Goal: Check status

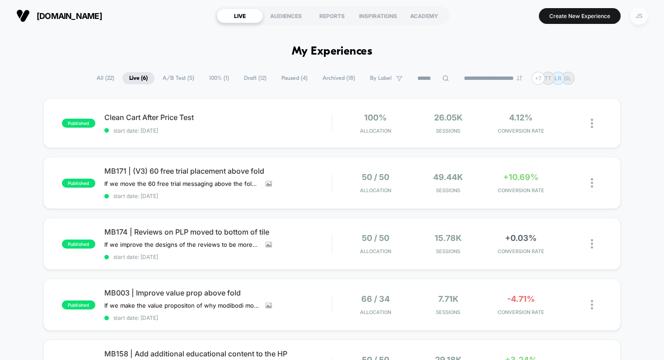
click at [637, 19] on div "JS" at bounding box center [639, 16] width 18 height 18
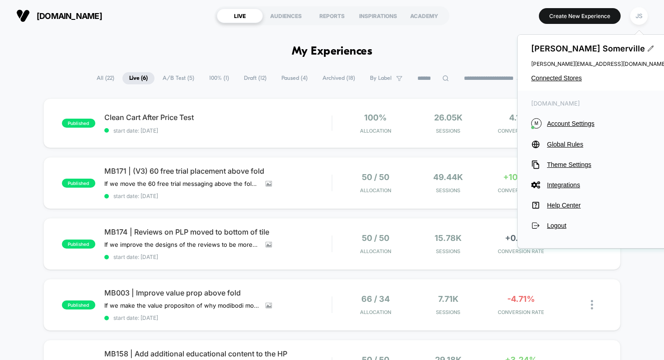
click at [567, 74] on div "[PERSON_NAME] [PERSON_NAME][EMAIL_ADDRESS][DOMAIN_NAME] Connected Stores" at bounding box center [599, 63] width 163 height 56
click at [568, 78] on span "Connected Stores" at bounding box center [599, 78] width 136 height 7
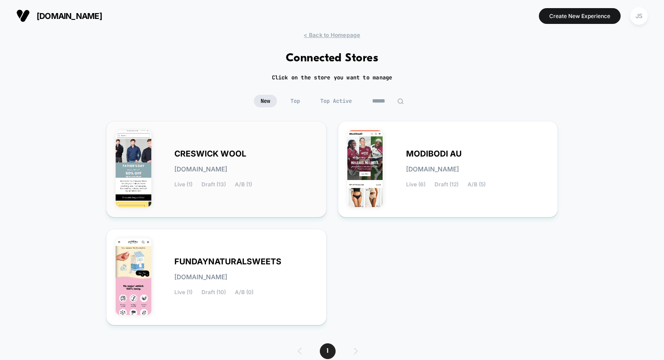
click at [227, 172] on span "[DOMAIN_NAME]" at bounding box center [200, 169] width 53 height 6
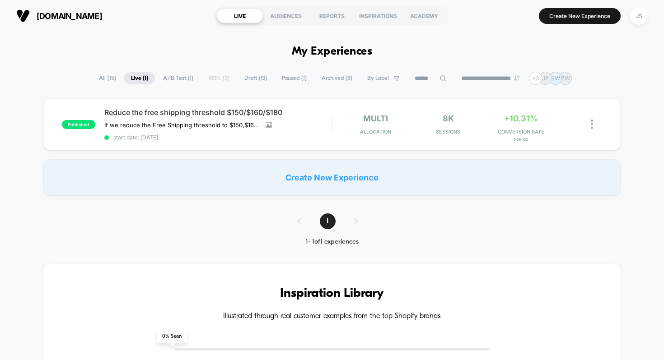
scroll to position [5, 0]
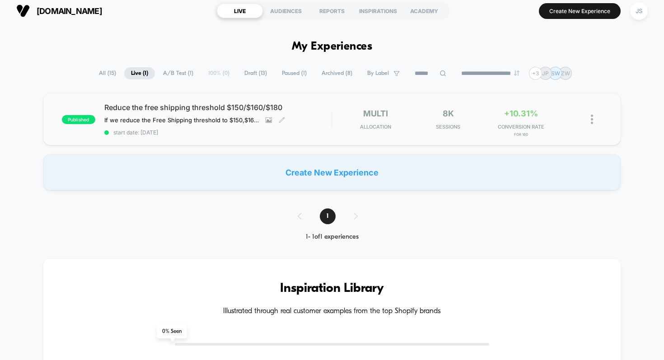
click at [205, 111] on span "Reduce the free shipping threshold $150/$160/$180" at bounding box center [218, 107] width 228 height 9
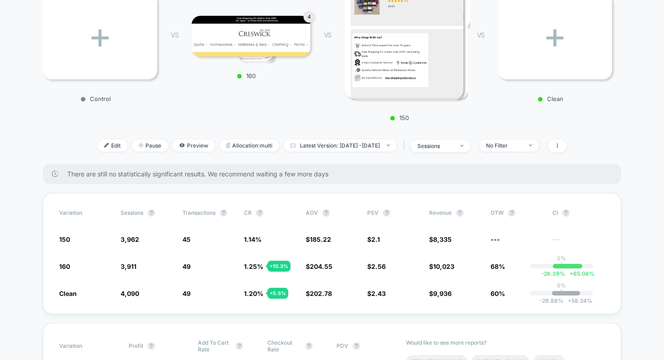
scroll to position [173, 0]
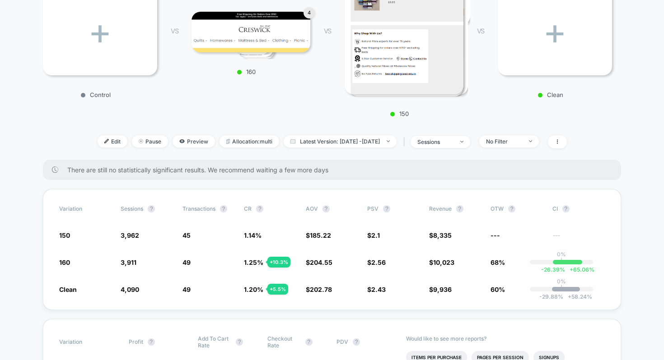
click at [323, 234] on span "185.22" at bounding box center [320, 236] width 21 height 8
click at [567, 147] on span at bounding box center [557, 142] width 19 height 13
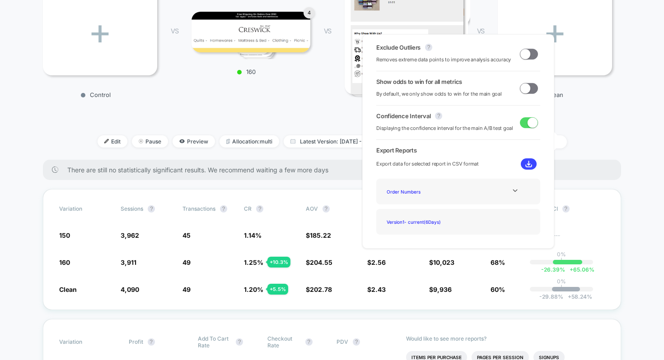
click at [526, 92] on span at bounding box center [529, 88] width 18 height 11
click at [586, 97] on p "Clean" at bounding box center [550, 94] width 114 height 7
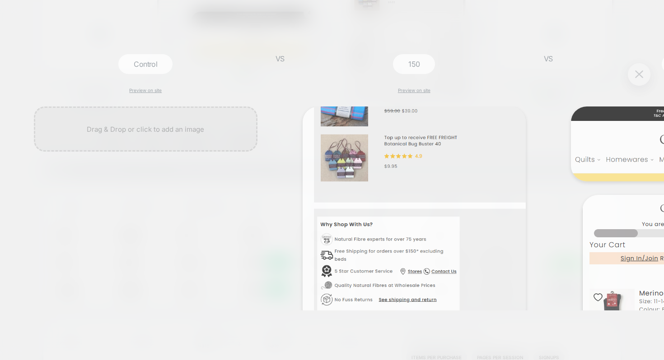
scroll to position [0, 1]
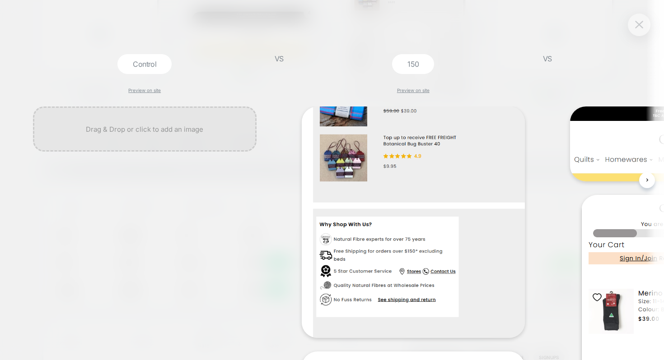
click at [636, 25] on img at bounding box center [639, 25] width 8 height 8
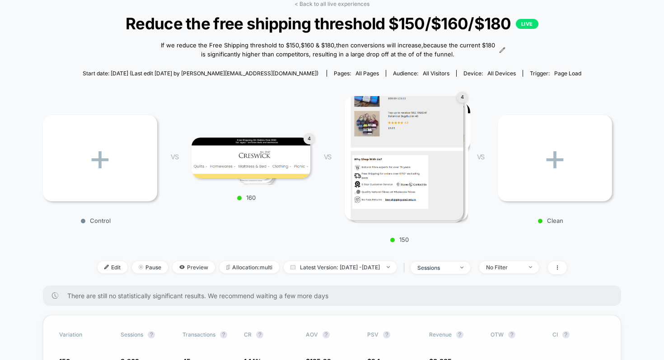
scroll to position [0, 0]
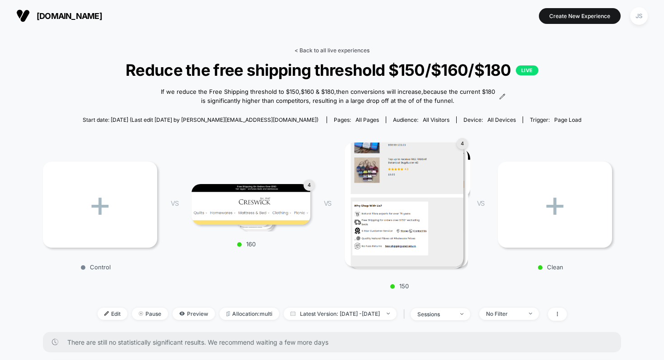
click at [360, 51] on link "< Back to all live experiences" at bounding box center [332, 50] width 75 height 7
